Goal: Task Accomplishment & Management: Use online tool/utility

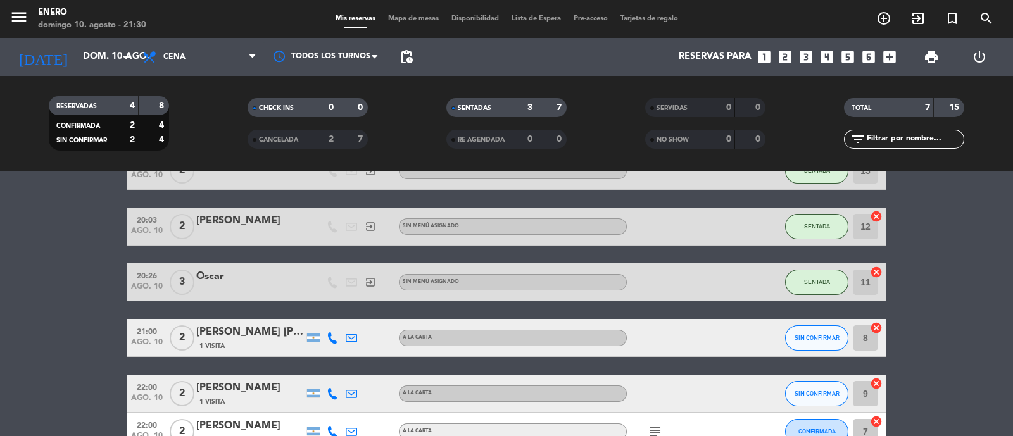
scroll to position [82, 0]
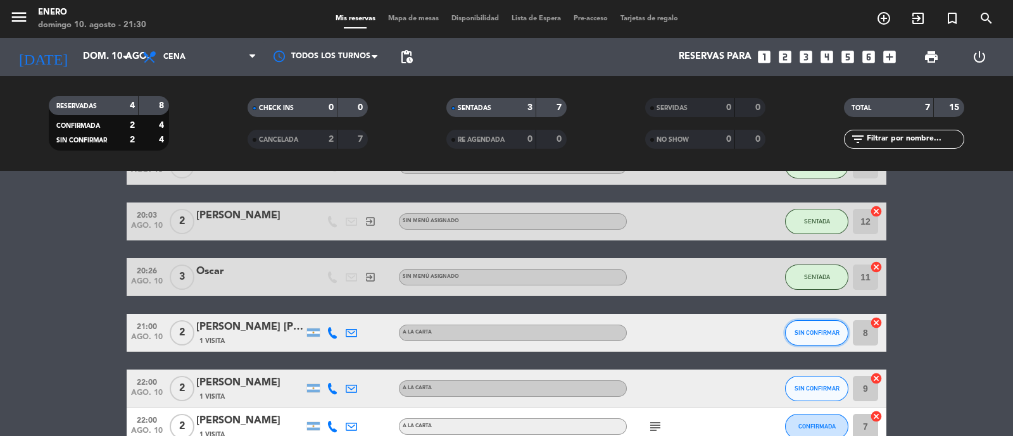
click at [833, 336] on span "SIN CONFIRMAR" at bounding box center [817, 332] width 45 height 7
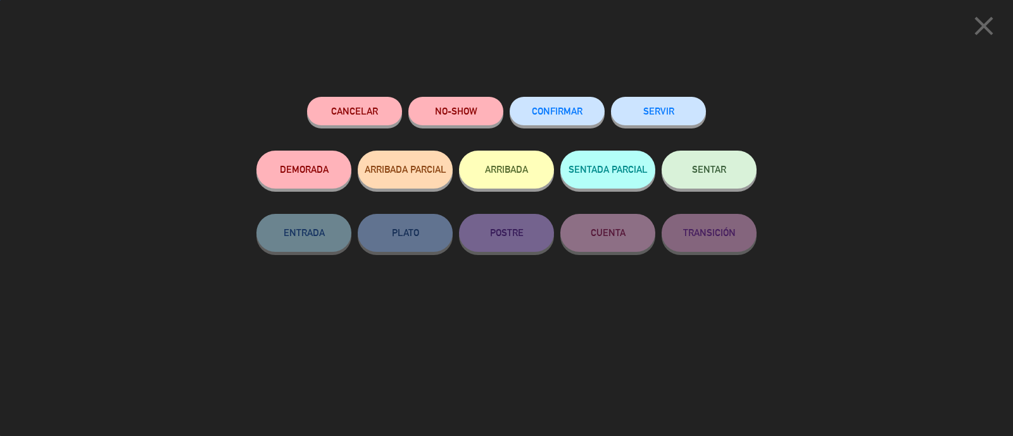
click at [452, 115] on button "NO-SHOW" at bounding box center [456, 111] width 95 height 29
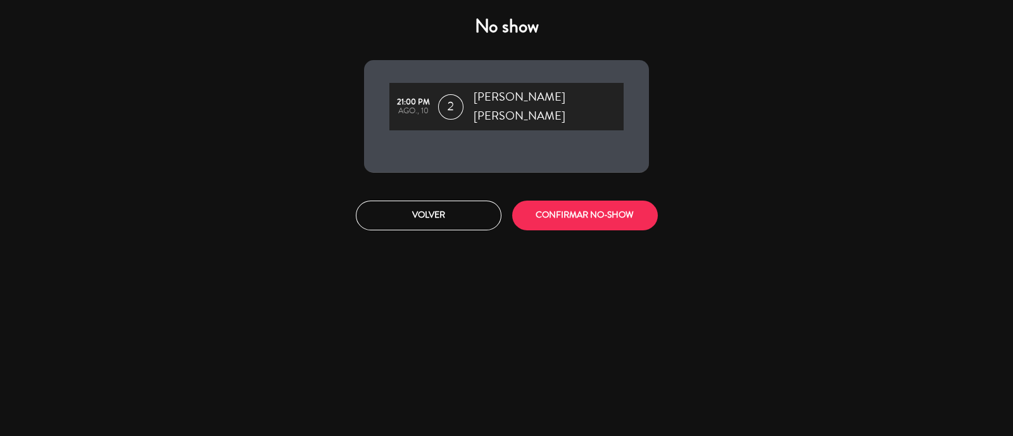
click at [576, 210] on button "CONFIRMAR NO-SHOW" at bounding box center [585, 216] width 146 height 30
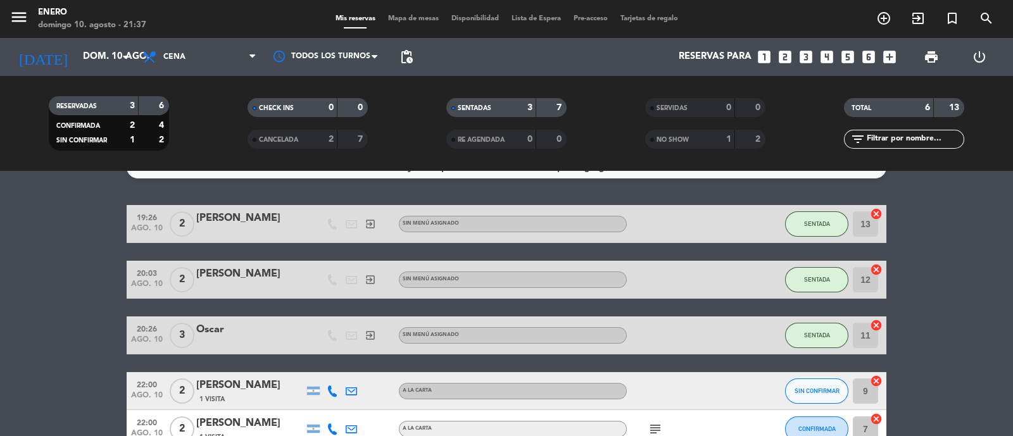
scroll to position [0, 0]
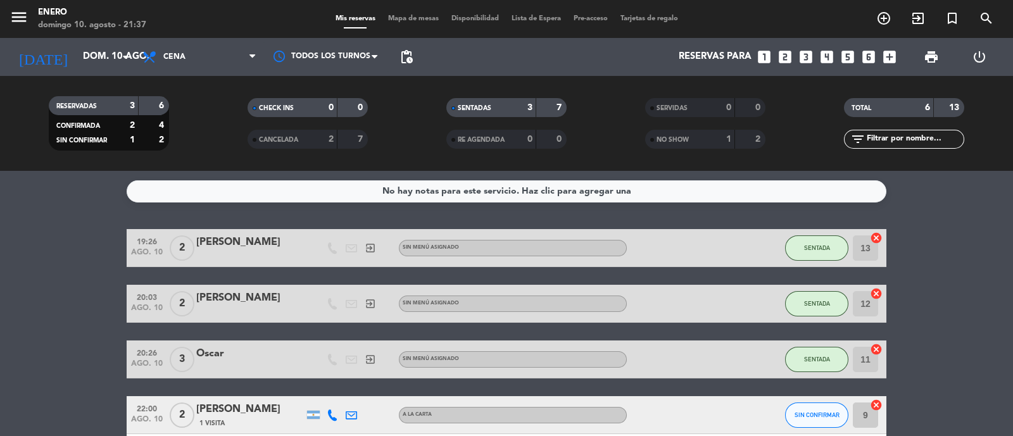
click at [892, 18] on icon "exit_to_app" at bounding box center [884, 18] width 15 height 15
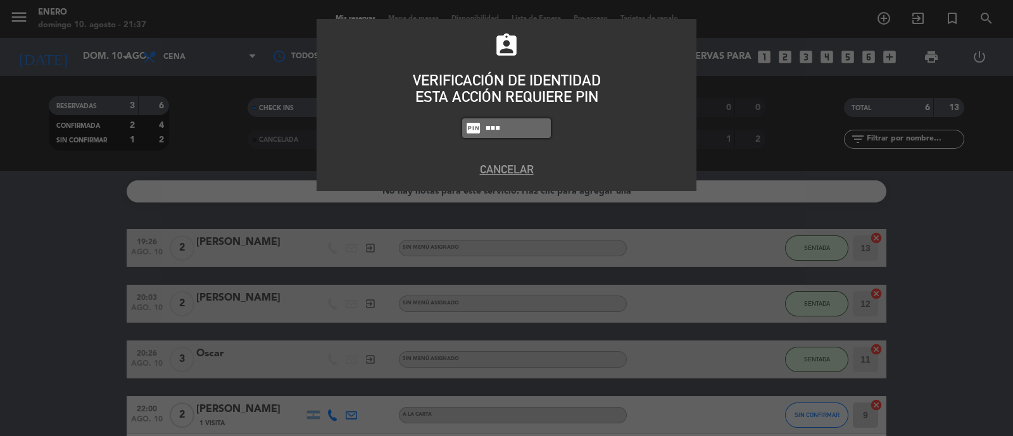
type input "6082"
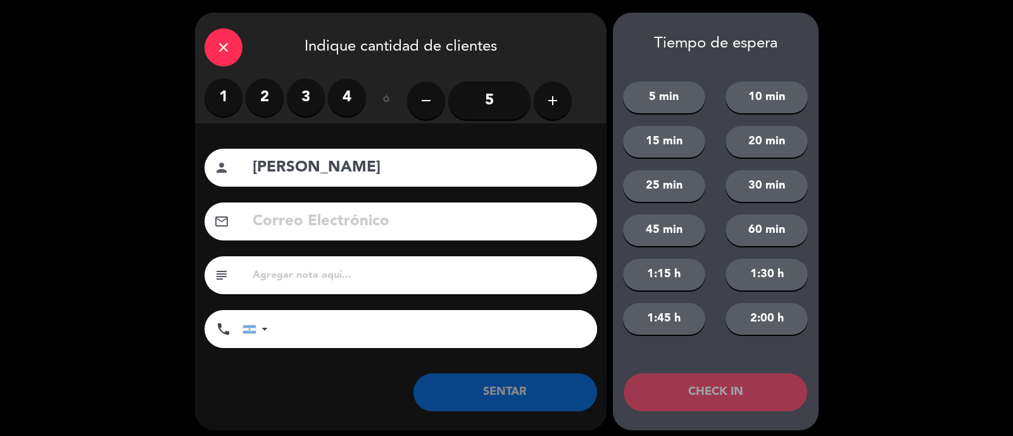
type input "[PERSON_NAME]"
click at [265, 92] on label "2" at bounding box center [265, 98] width 38 height 38
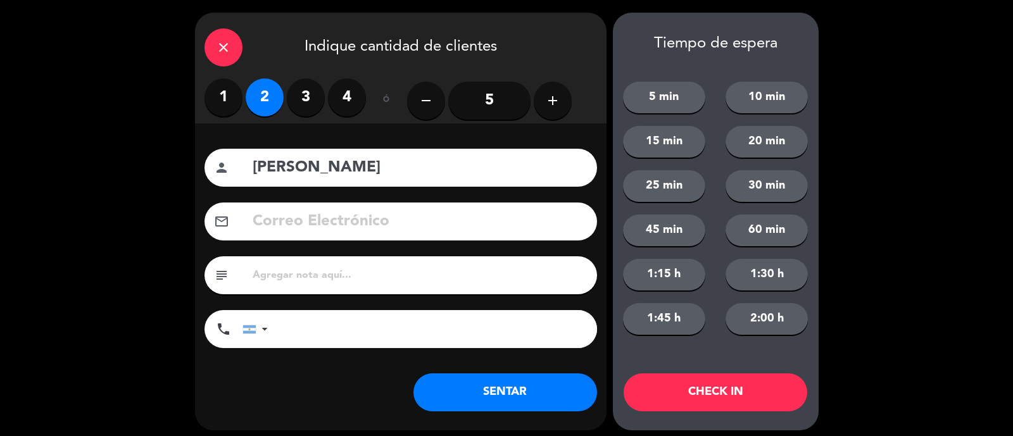
click at [521, 412] on div "Nombre del cliente person [PERSON_NAME] Electrónico email subject phone [GEOGRA…" at bounding box center [401, 277] width 412 height 307
click at [521, 404] on button "SENTAR" at bounding box center [506, 393] width 184 height 38
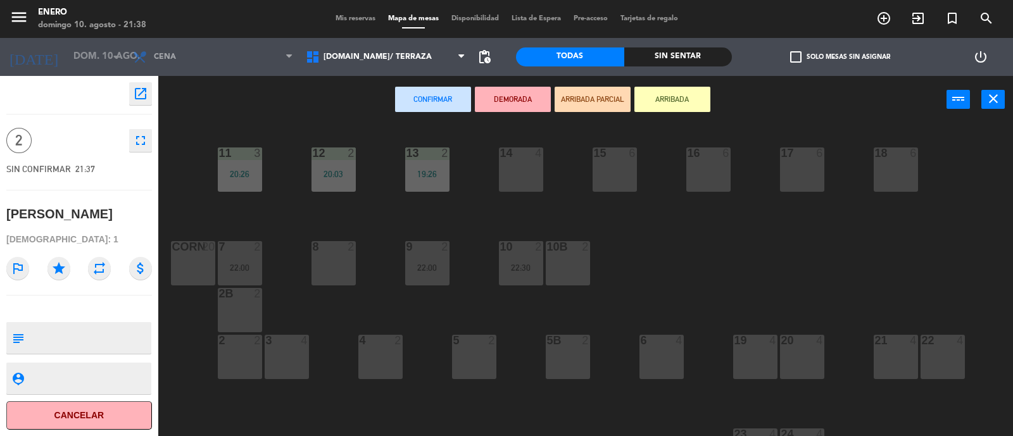
click at [516, 177] on div "14 4" at bounding box center [521, 170] width 44 height 44
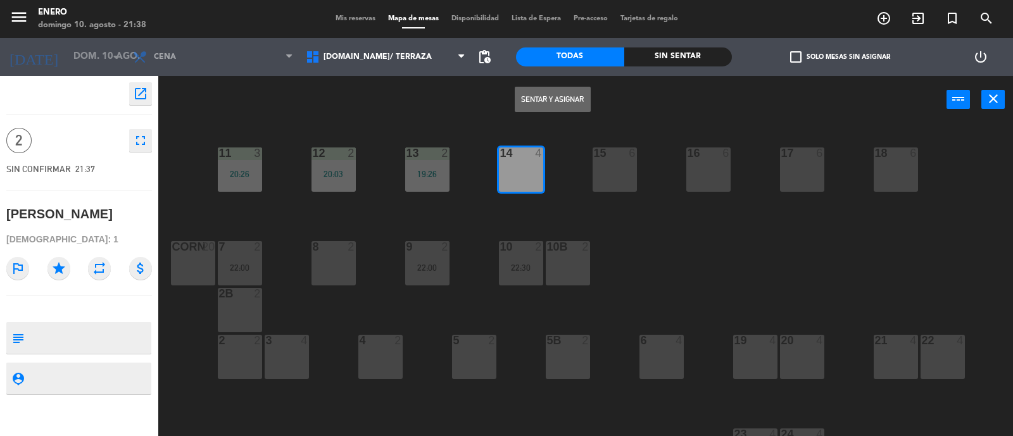
click at [557, 108] on button "Sentar y Asignar" at bounding box center [553, 99] width 76 height 25
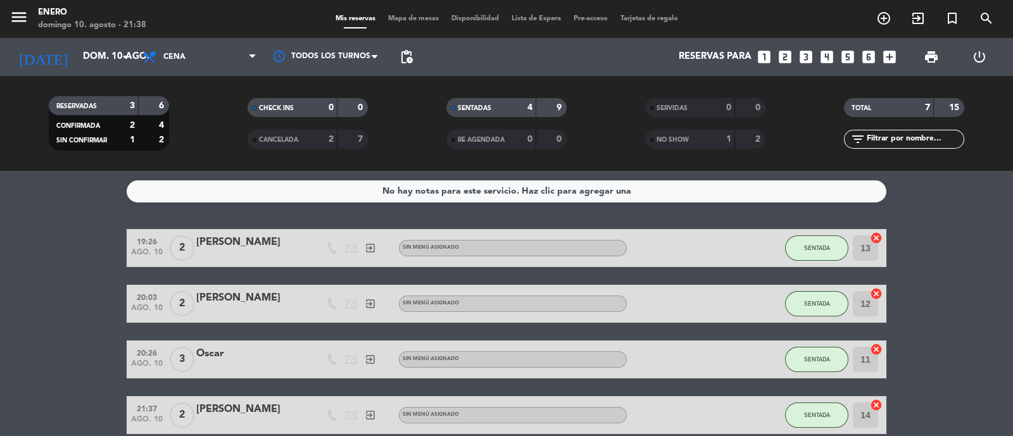
click at [403, 18] on span "Mapa de mesas" at bounding box center [413, 18] width 63 height 7
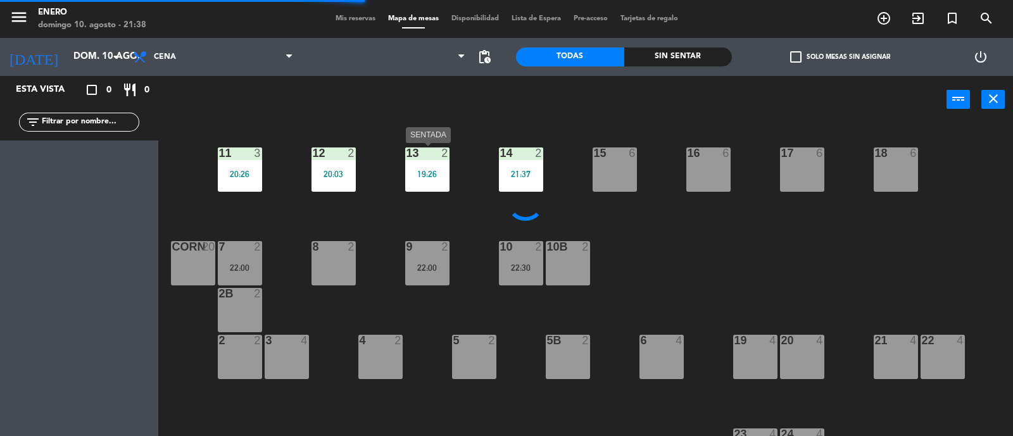
click at [440, 170] on div "19:26" at bounding box center [427, 174] width 44 height 9
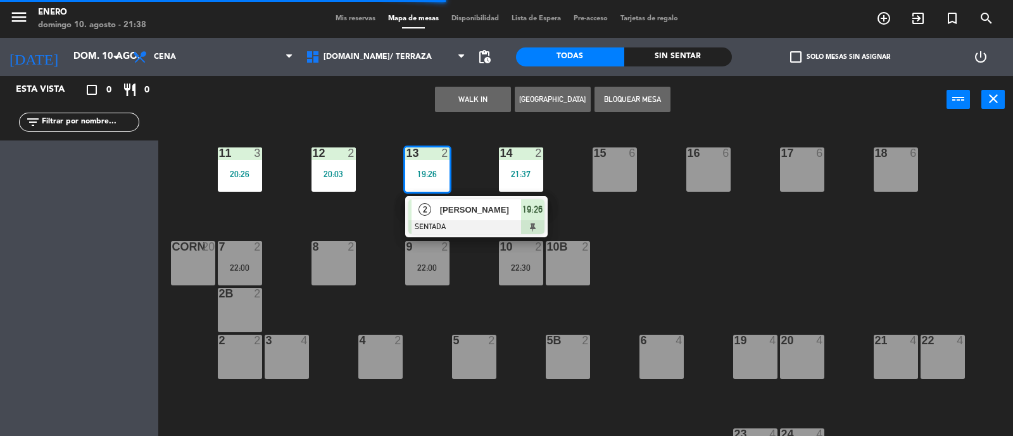
click at [469, 219] on div "[PERSON_NAME]" at bounding box center [480, 210] width 82 height 21
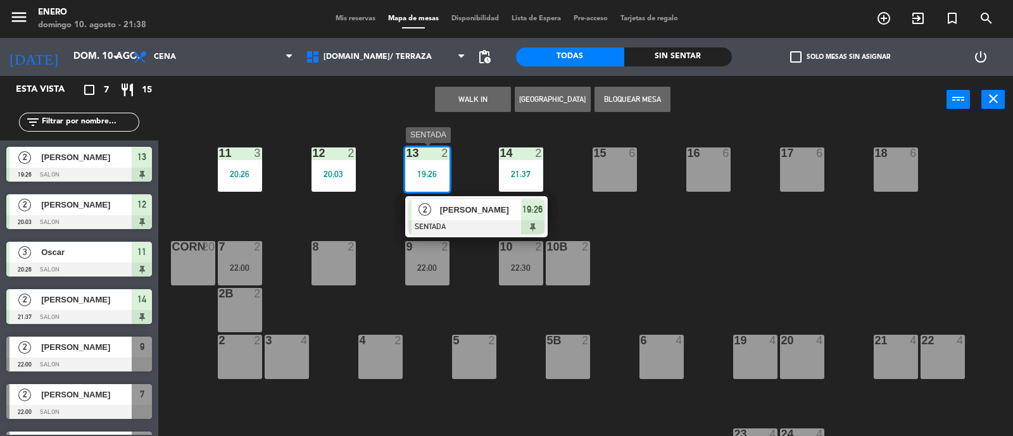
click at [437, 200] on div "2" at bounding box center [425, 210] width 27 height 21
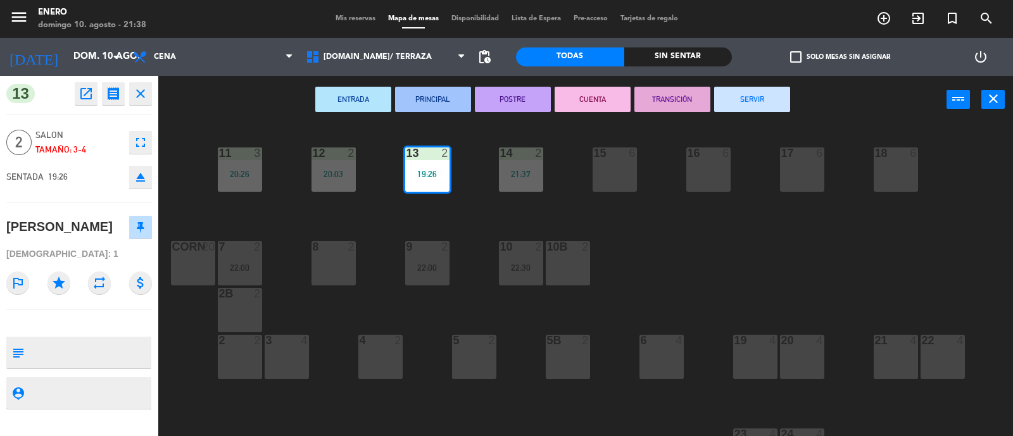
click at [763, 106] on button "SERVIR" at bounding box center [752, 99] width 76 height 25
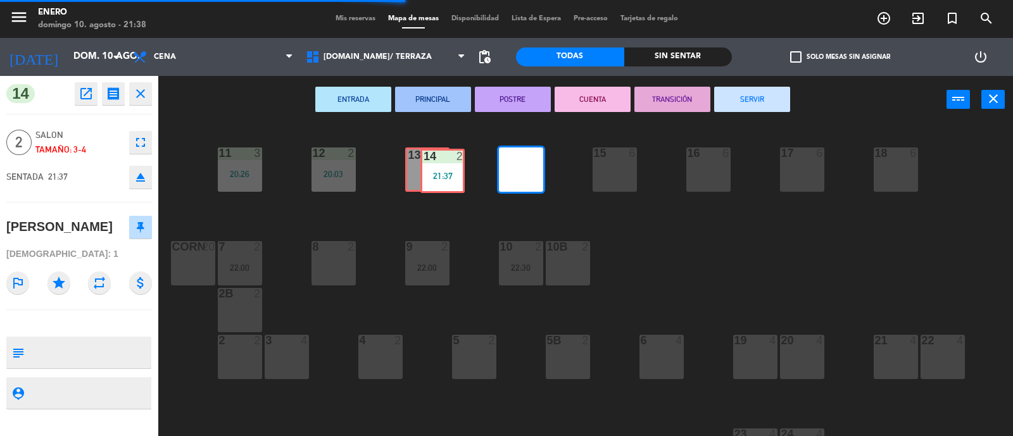
drag, startPoint x: 513, startPoint y: 163, endPoint x: 445, endPoint y: 162, distance: 68.4
click at [445, 162] on div "14 2 21:37 14 2 21:37 12 2 20:03 11 3 20:26 17 6 15 6 16 6 13 4 18 6 10 2 22:30…" at bounding box center [590, 281] width 845 height 313
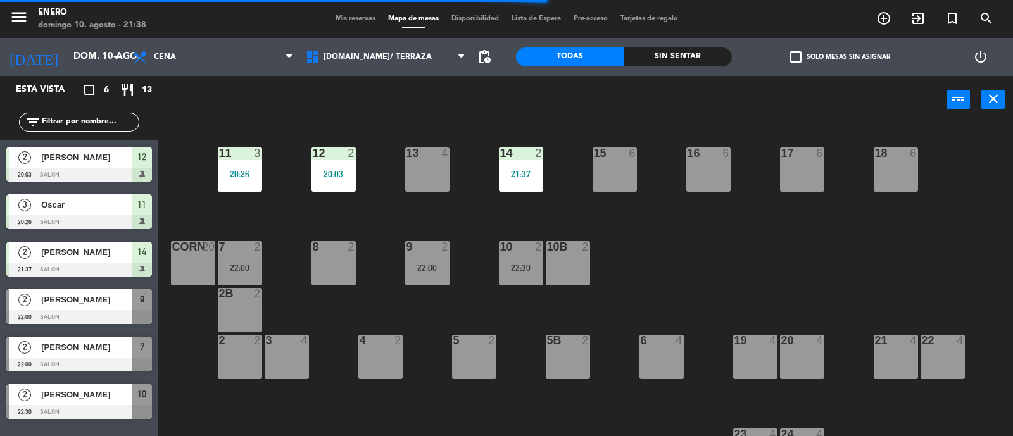
click at [878, 234] on div "14 2 21:37 12 2 20:03 11 3 20:26 17 6 15 6 16 6 13 4 18 6 10 2 22:30 7 2 22:00 …" at bounding box center [590, 281] width 845 height 313
click at [499, 163] on div "14 2 21:37 12 2 20:03 11 3 20:26 17 6 15 6 16 6 13 4 18 6 10 2 22:30 7 2 22:00 …" at bounding box center [590, 281] width 845 height 313
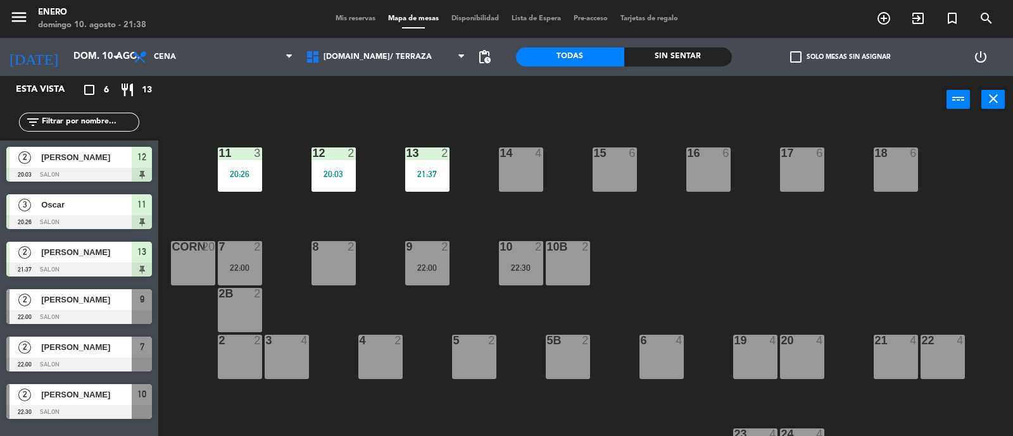
click at [488, 199] on div "14 4 12 2 20:03 11 3 20:26 17 6 15 6 16 6 13 2 21:37 18 6 10 2 22:30 7 2 22:00 …" at bounding box center [590, 281] width 845 height 313
click at [355, 17] on span "Mis reservas" at bounding box center [355, 18] width 53 height 7
